Goal: Check status: Check status

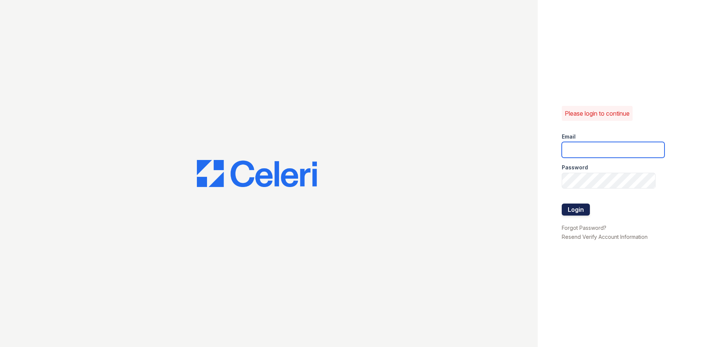
type input "renewfoundrycentre@trinity-pm.com"
click at [580, 211] on button "Login" at bounding box center [576, 209] width 28 height 12
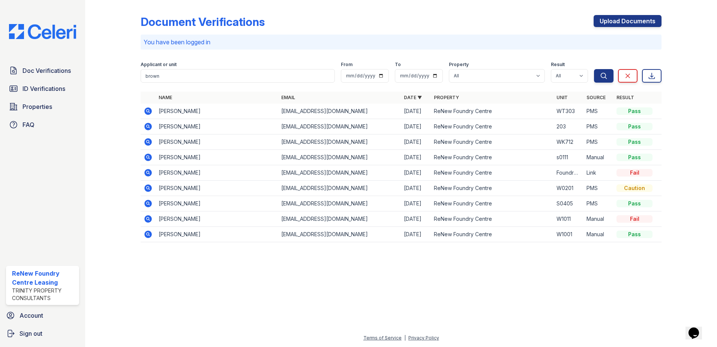
drag, startPoint x: 39, startPoint y: 68, endPoint x: 155, endPoint y: 66, distance: 115.2
click at [39, 68] on span "Doc Verifications" at bounding box center [47, 70] width 48 height 9
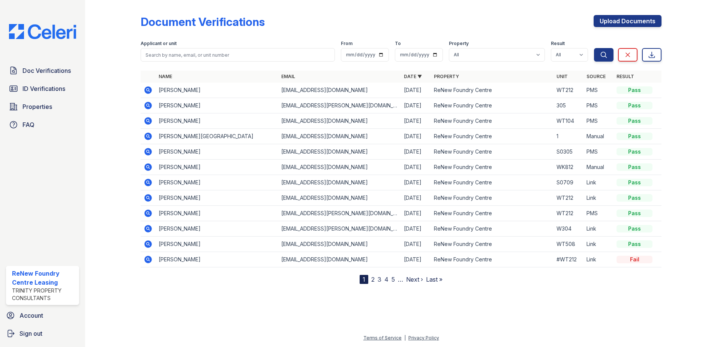
click at [148, 90] on icon at bounding box center [148, 90] width 2 height 2
